Goal: Check status

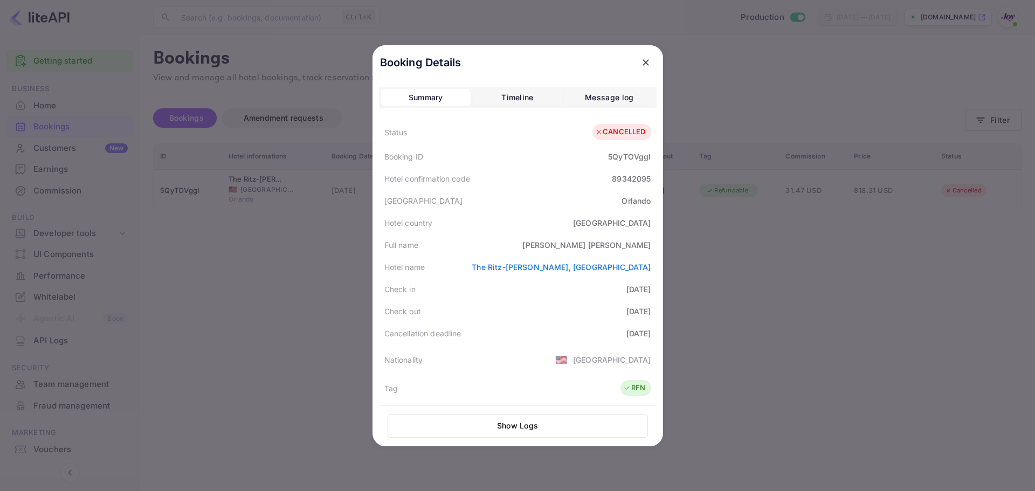
scroll to position [190, 0]
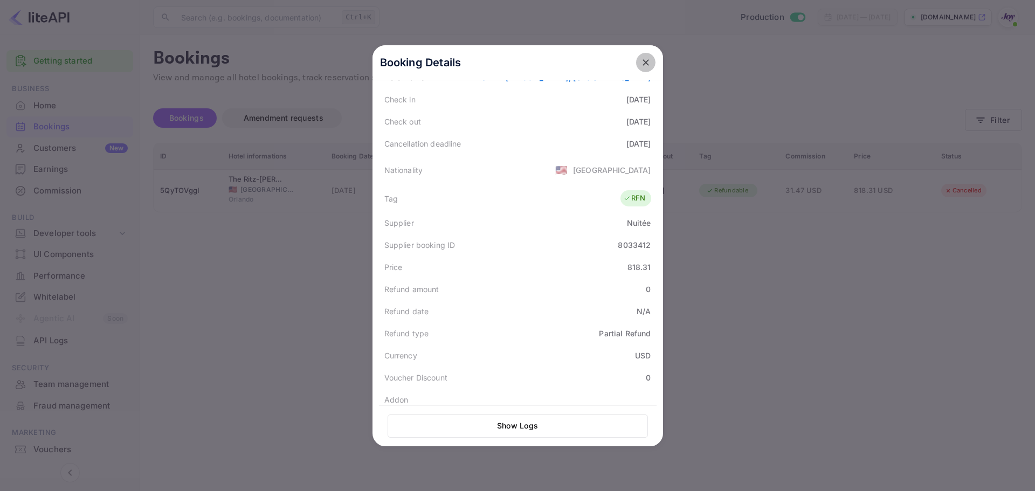
click at [643, 62] on icon "close" at bounding box center [645, 62] width 11 height 11
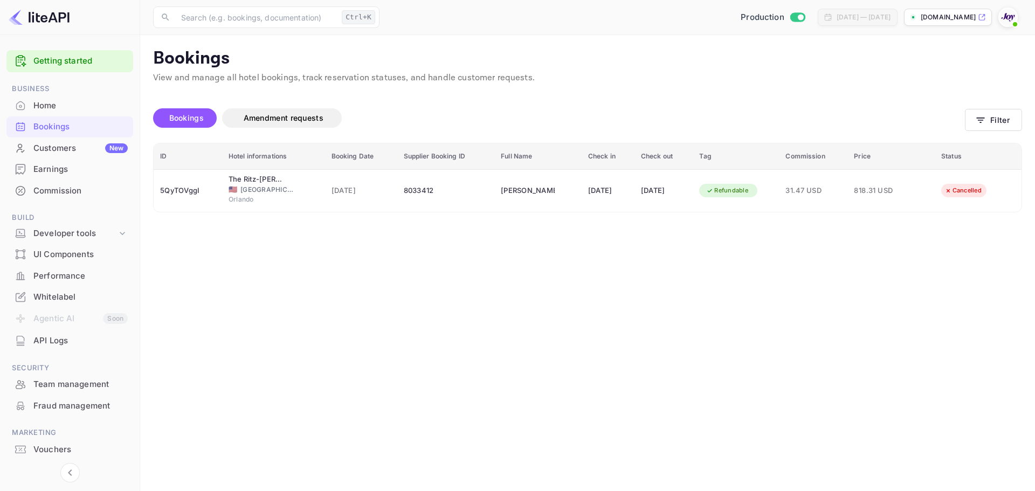
drag, startPoint x: 383, startPoint y: 409, endPoint x: 233, endPoint y: 229, distance: 233.8
click at [382, 409] on main "Bookings View and manage all hotel bookings, track reservation statuses, and ha…" at bounding box center [587, 263] width 895 height 456
click at [70, 124] on div "Bookings" at bounding box center [80, 127] width 94 height 12
click at [1001, 120] on button "Filter" at bounding box center [993, 120] width 57 height 22
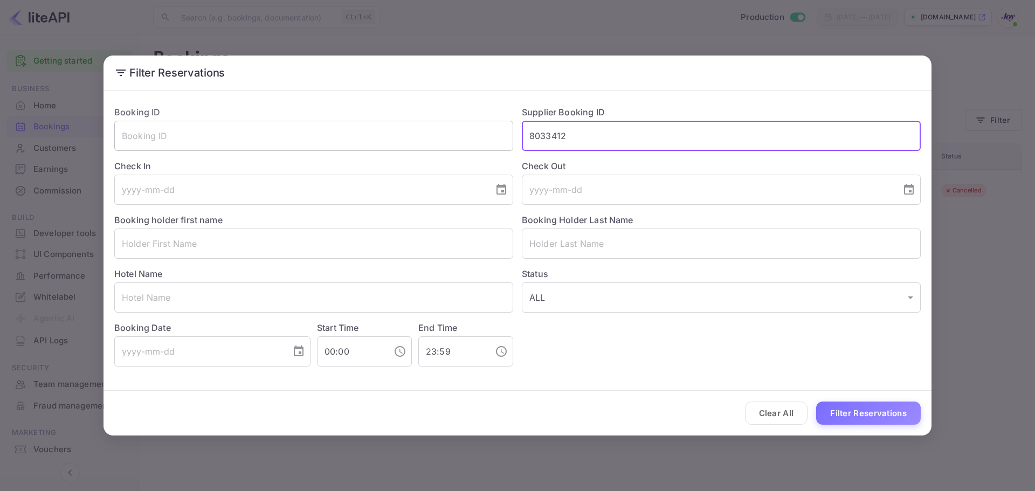
drag, startPoint x: 604, startPoint y: 137, endPoint x: 497, endPoint y: 122, distance: 107.7
click at [497, 122] on div "Booking ID ​ Supplier Booking ID 8033412 ​ Check In ​ Check Out ​ Booking holde…" at bounding box center [513, 231] width 815 height 269
paste input "691226"
type input "8691226"
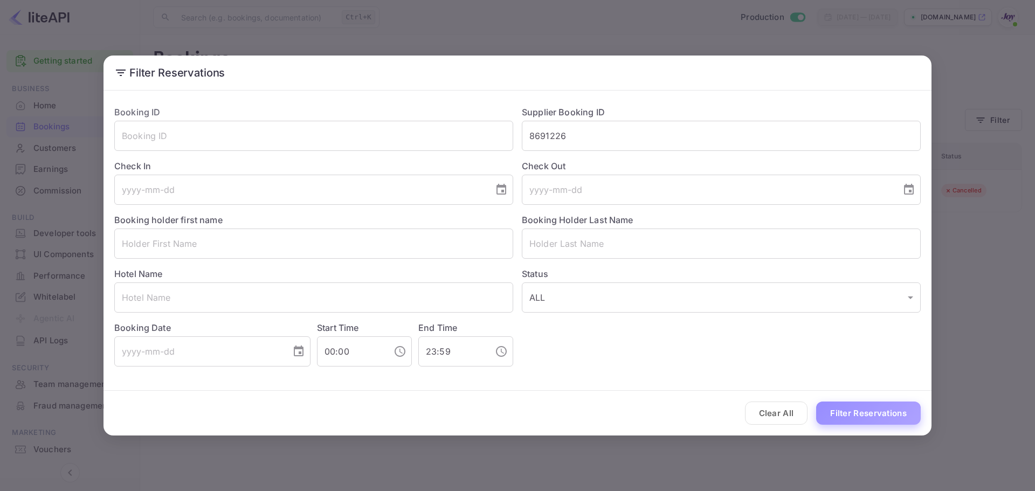
click at [858, 423] on button "Filter Reservations" at bounding box center [868, 413] width 105 height 23
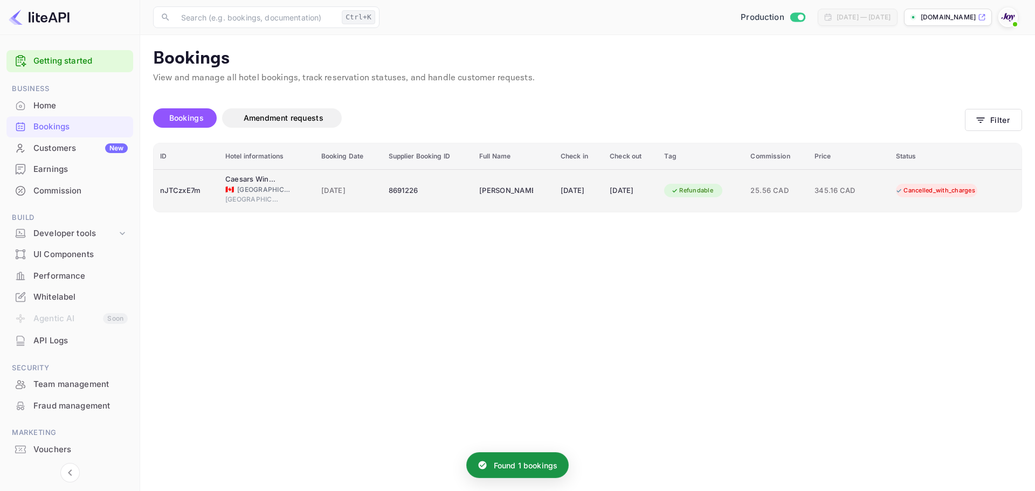
click at [194, 196] on div "nJTCzxE7m" at bounding box center [186, 190] width 52 height 17
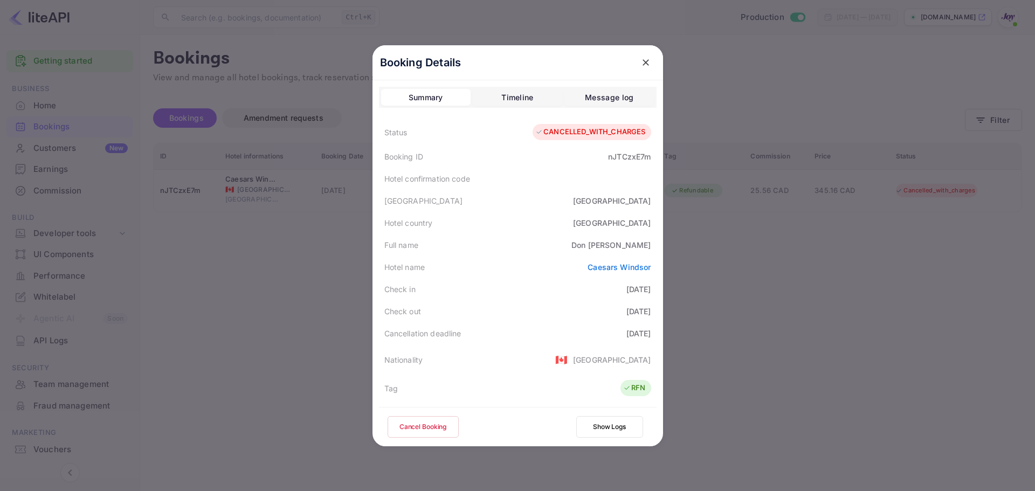
scroll to position [108, 0]
